Goal: Navigation & Orientation: Go to known website

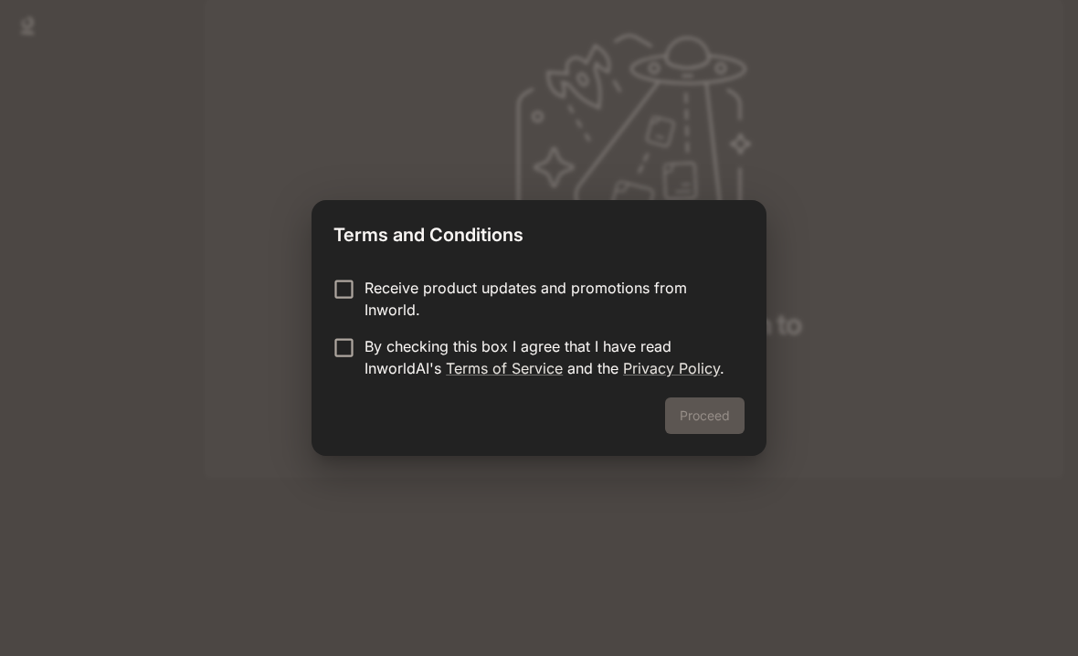
click at [555, 298] on p "Receive product updates and promotions from Inworld." at bounding box center [547, 299] width 365 height 44
click at [522, 363] on link "Terms of Service" at bounding box center [504, 368] width 117 height 18
click at [717, 407] on button "Proceed" at bounding box center [704, 415] width 79 height 37
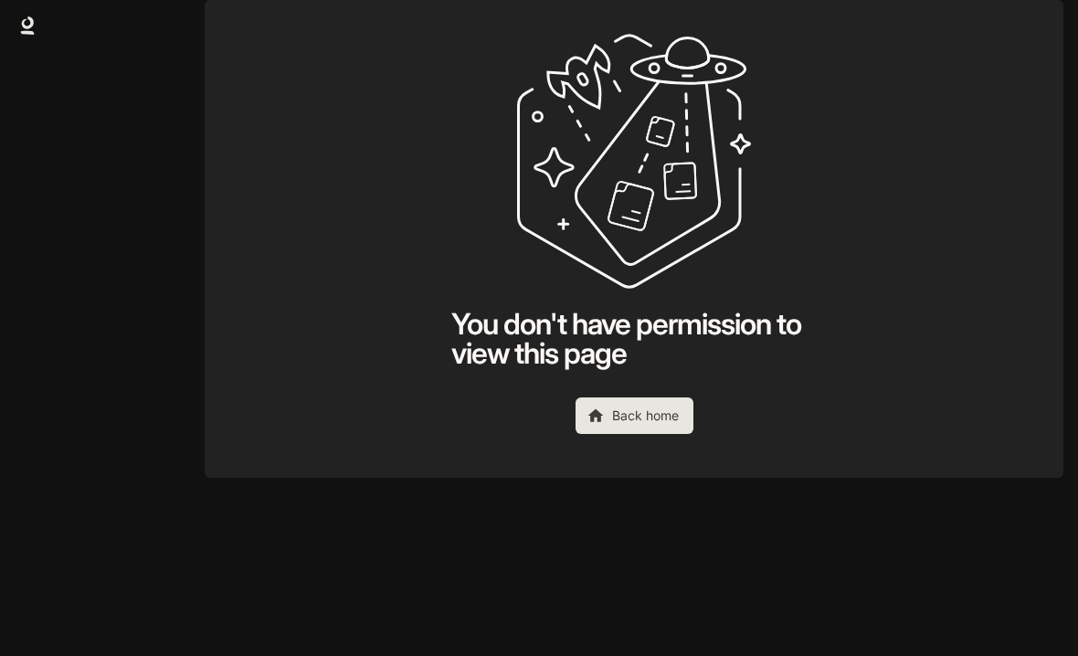
click at [666, 434] on link "Back home" at bounding box center [635, 415] width 118 height 37
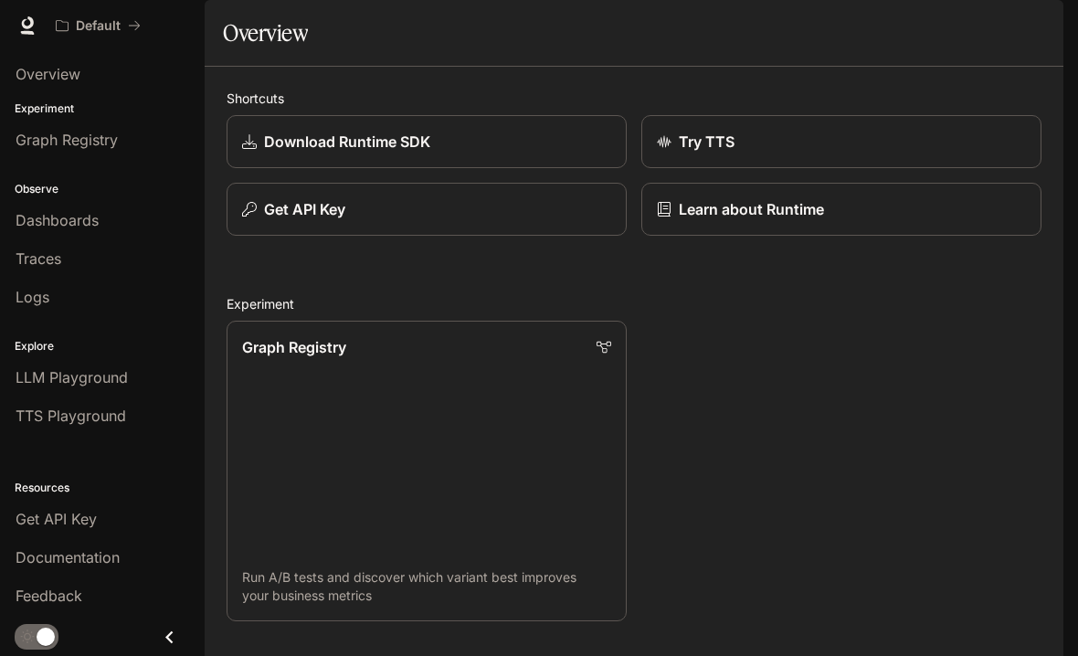
scroll to position [493, 0]
